Goal: Communication & Community: Connect with others

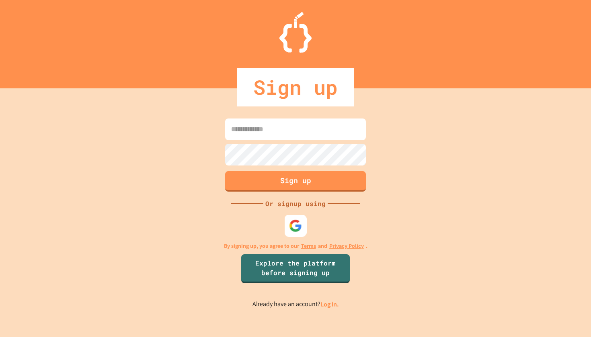
click at [297, 224] on img at bounding box center [295, 225] width 13 height 13
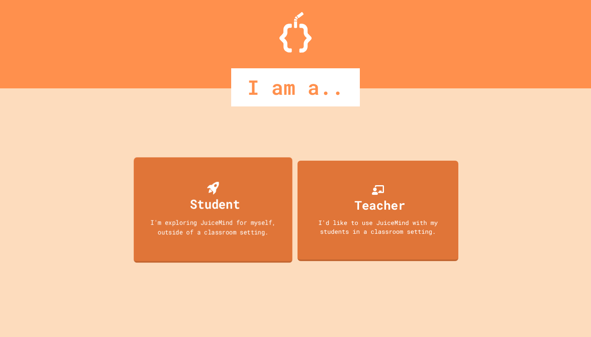
click at [228, 216] on div "Student I'm exploring JuiceMind for myself, outside of a classroom setting." at bounding box center [213, 210] width 159 height 106
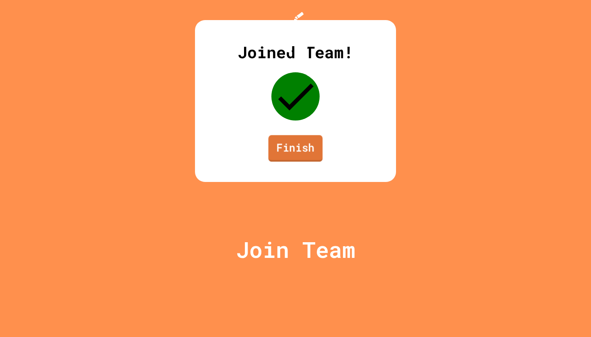
click at [293, 162] on link "Finish" at bounding box center [295, 148] width 54 height 27
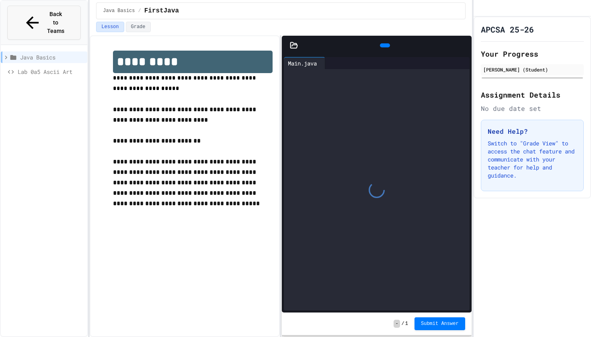
click at [57, 18] on button "Back to Teams" at bounding box center [44, 23] width 74 height 34
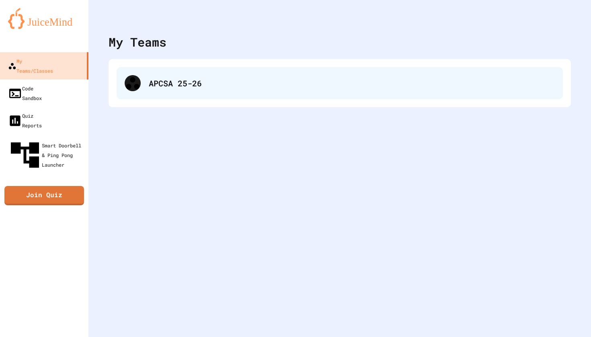
click at [162, 95] on div "APCSA 25-26" at bounding box center [340, 83] width 446 height 32
